Goal: Ask a question

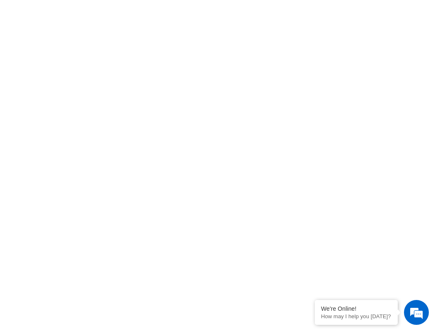
scroll to position [332, 0]
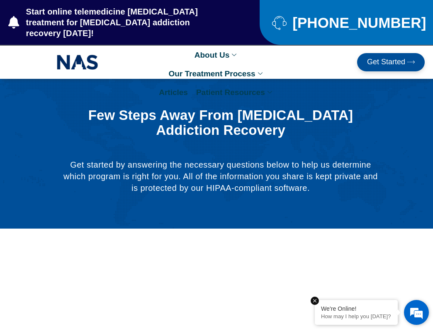
click at [359, 304] on div "We're Online! How may I help you today?" at bounding box center [356, 312] width 83 height 25
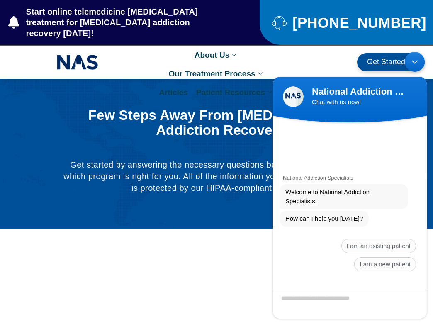
click at [332, 300] on textarea "Type your message and hit 'Enter'" at bounding box center [350, 303] width 154 height 29
click at [359, 300] on textarea "Type your message and hit 'Enter'" at bounding box center [350, 303] width 154 height 29
click at [385, 260] on span "I am a new patient" at bounding box center [385, 264] width 62 height 14
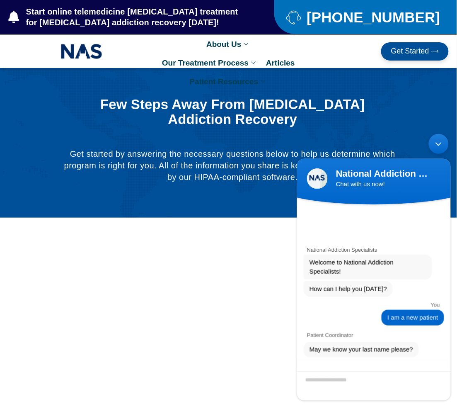
click at [363, 328] on textarea "Enter your last name" at bounding box center [374, 385] width 154 height 29
type textarea "*******"
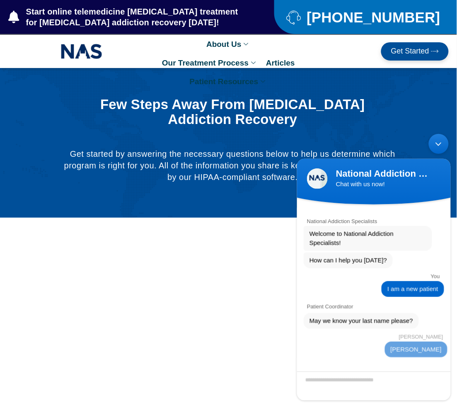
scroll to position [47, 0]
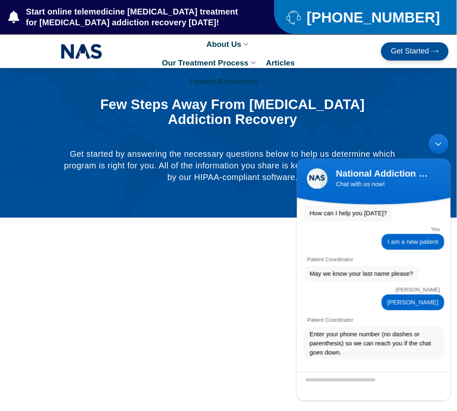
click at [371, 328] on textarea "Valid number format ex. 6154884615" at bounding box center [374, 385] width 154 height 29
type textarea "**********"
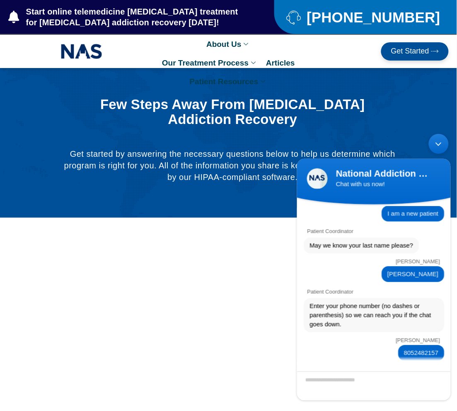
scroll to position [106, 0]
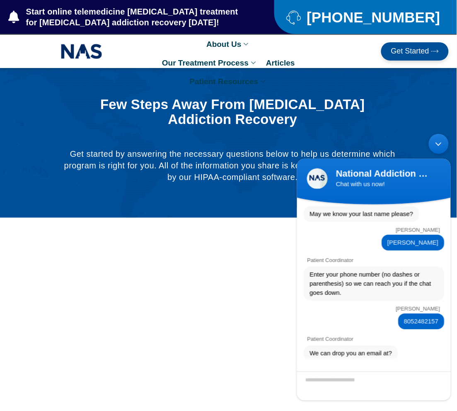
click at [371, 328] on textarea "Enter your email address" at bounding box center [374, 385] width 154 height 29
type textarea "**********"
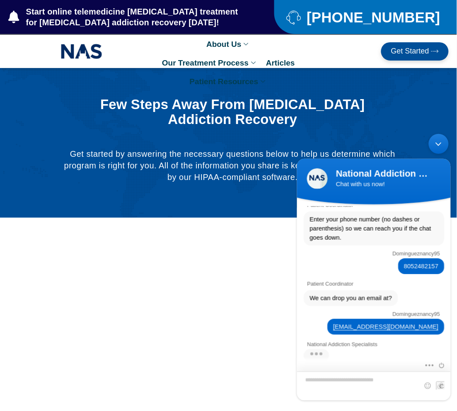
scroll to position [260, 0]
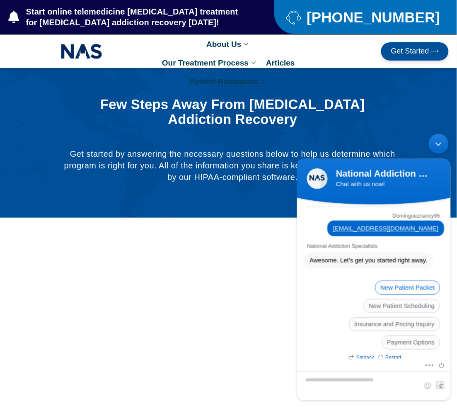
click at [406, 280] on span "New Patient Packet" at bounding box center [407, 287] width 65 height 14
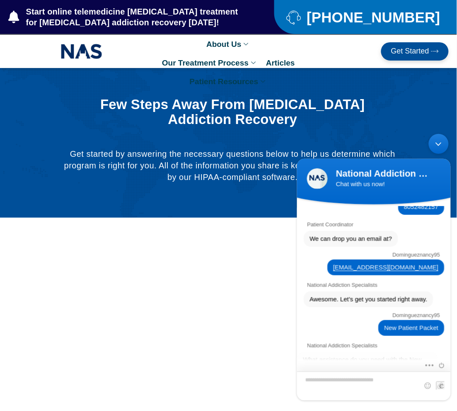
scroll to position [301, 0]
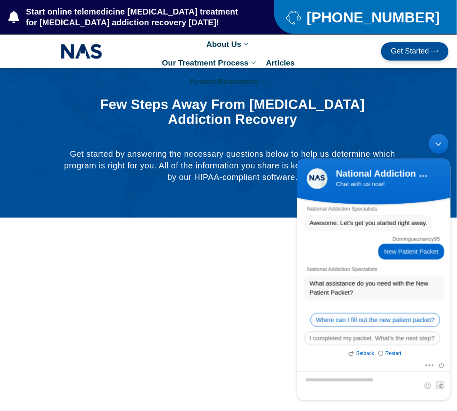
click at [360, 312] on span "Where can I fill out the new patient packet?" at bounding box center [375, 319] width 130 height 14
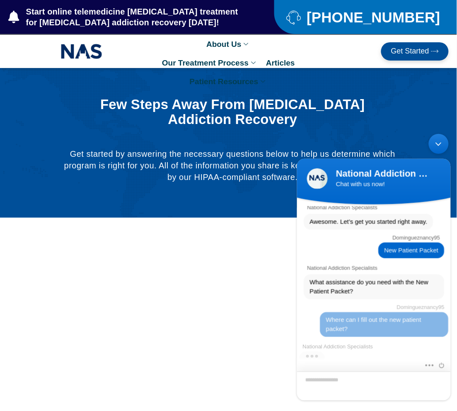
scroll to position [427, 0]
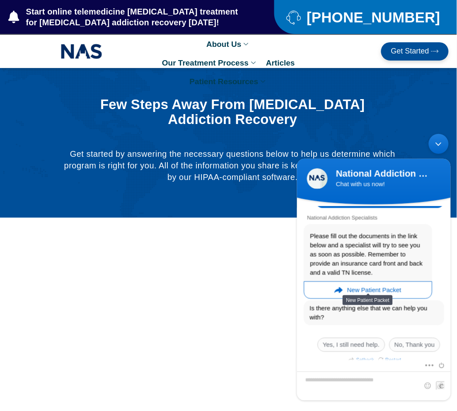
click at [339, 281] on div "New Patient Packet" at bounding box center [367, 289] width 128 height 17
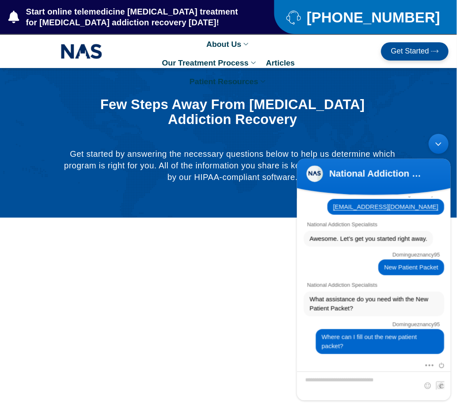
scroll to position [417, 0]
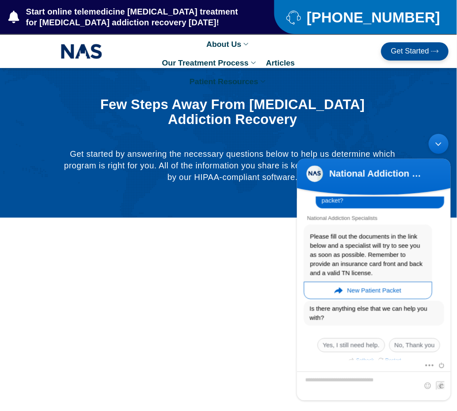
click at [331, 281] on div "New Patient Packet" at bounding box center [367, 289] width 128 height 17
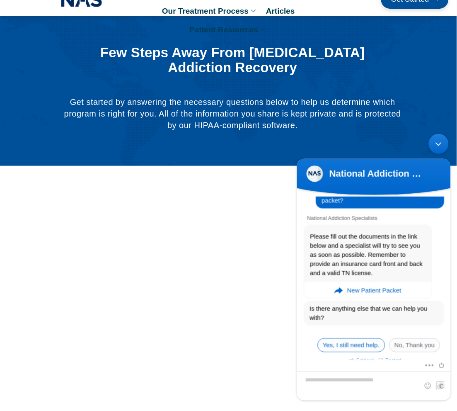
click at [334, 328] on span "Yes, I still need help." at bounding box center [351, 345] width 68 height 14
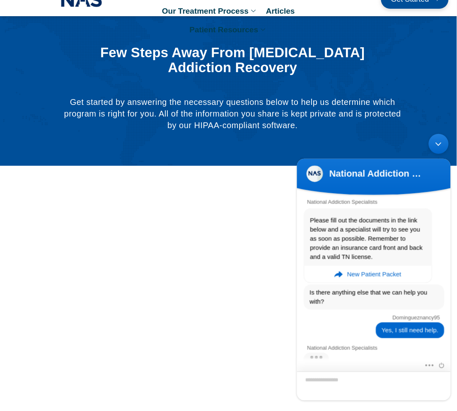
scroll to position [562, 0]
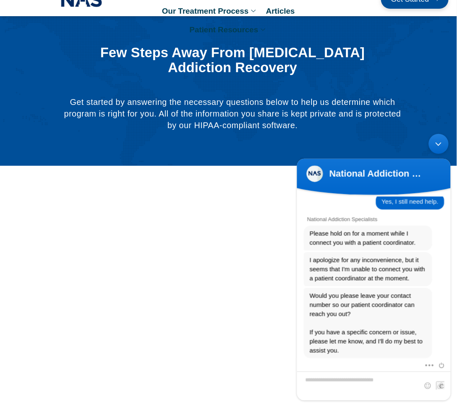
click at [401, 328] on div "Mute Send email" at bounding box center [374, 380] width 154 height 40
click at [391, 328] on em "Restart" at bounding box center [396, 364] width 23 height 9
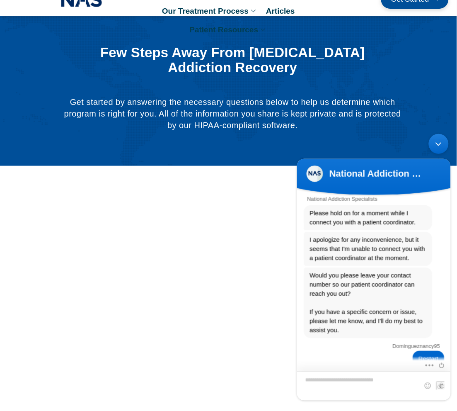
scroll to position [697, 0]
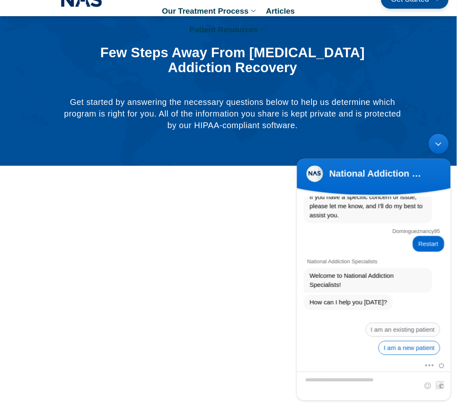
click at [404, 328] on span "I am a new patient" at bounding box center [409, 347] width 62 height 14
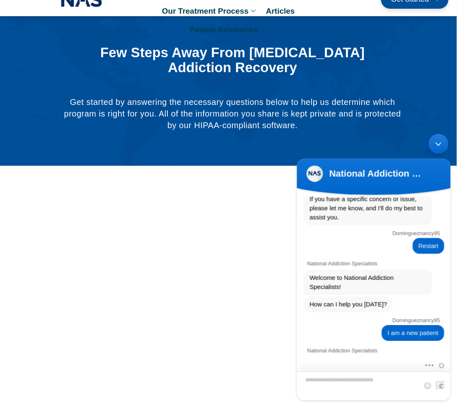
scroll to position [794, 0]
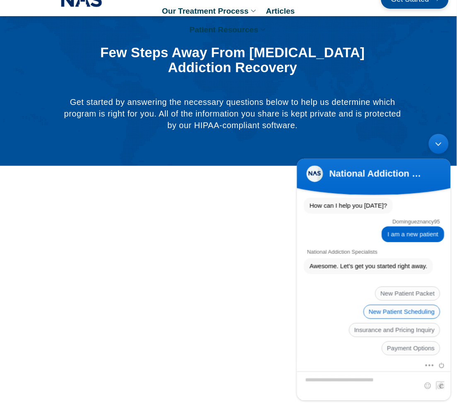
click at [388, 304] on span "New Patient Scheduling" at bounding box center [401, 311] width 77 height 14
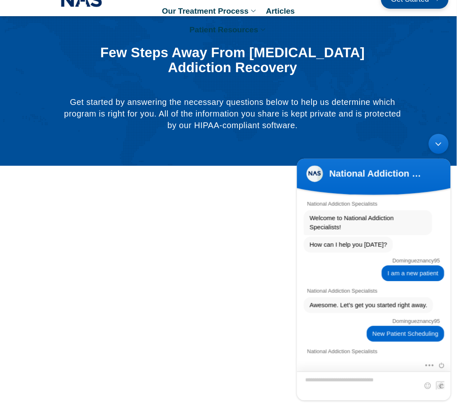
scroll to position [844, 0]
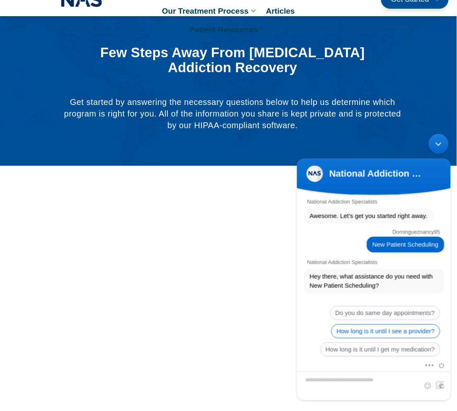
click at [397, 324] on span "How long is it until I see a provider?" at bounding box center [385, 331] width 109 height 14
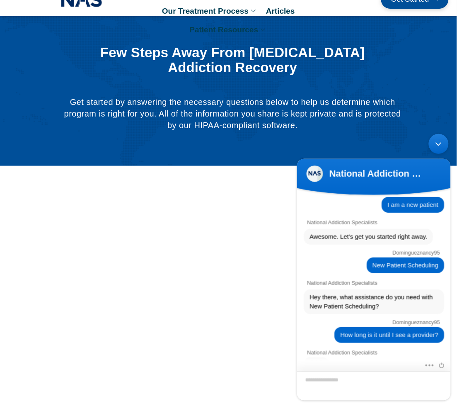
scroll to position [948, 0]
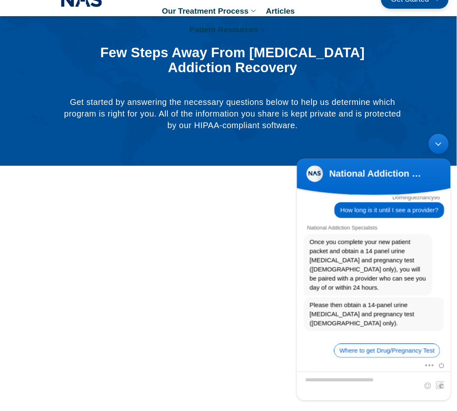
click at [373, 328] on span "Where to get Drug/Pregnancy Test" at bounding box center [387, 350] width 106 height 14
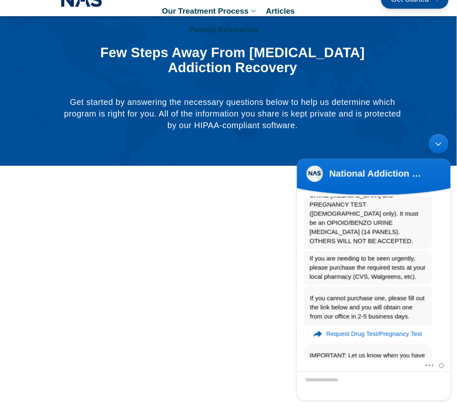
scroll to position [1173, 0]
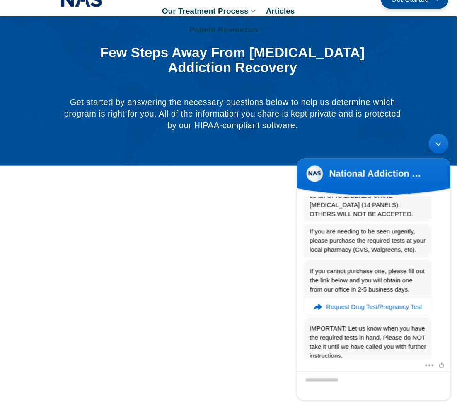
click at [333, 328] on div "I understand" at bounding box center [335, 374] width 48 height 16
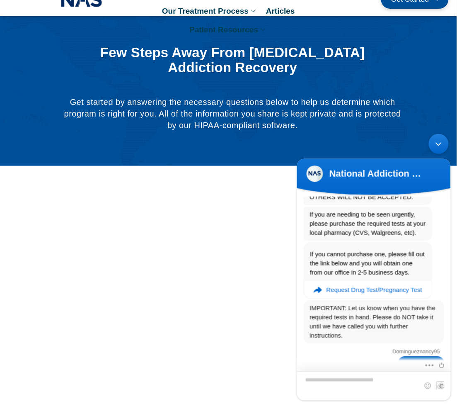
scroll to position [1241, 0]
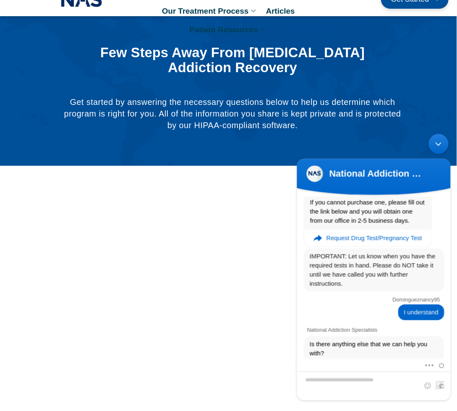
click at [408, 328] on span "No, Thank you" at bounding box center [414, 380] width 51 height 14
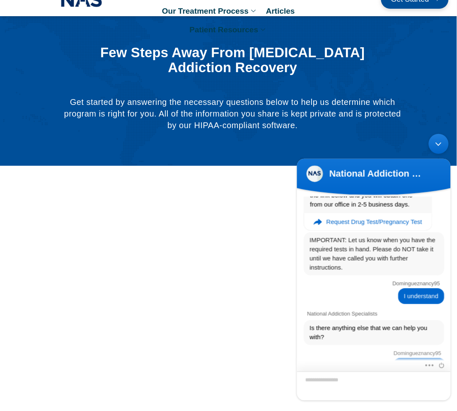
scroll to position [1299, 0]
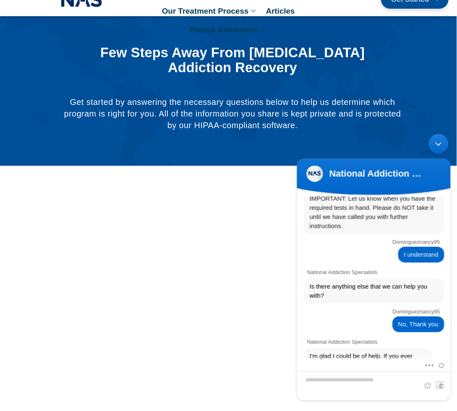
drag, startPoint x: 438, startPoint y: 144, endPoint x: 713, endPoint y: 271, distance: 302.8
click at [432, 144] on div "Minimize live chat window" at bounding box center [438, 143] width 20 height 20
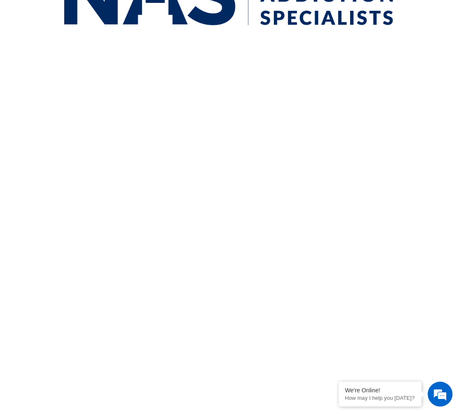
scroll to position [259, 0]
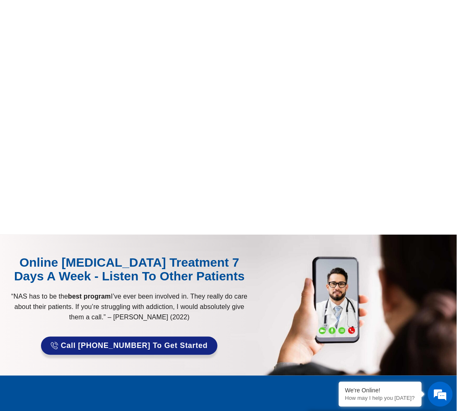
scroll to position [570, 0]
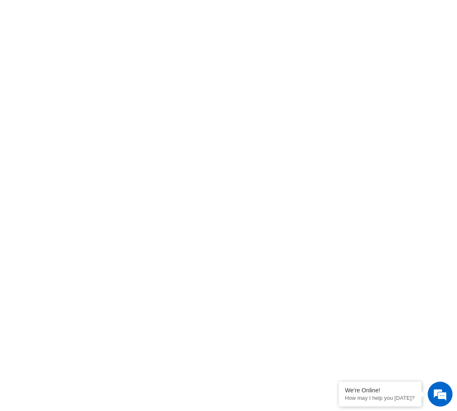
scroll to position [784, 0]
